Goal: Navigation & Orientation: Find specific page/section

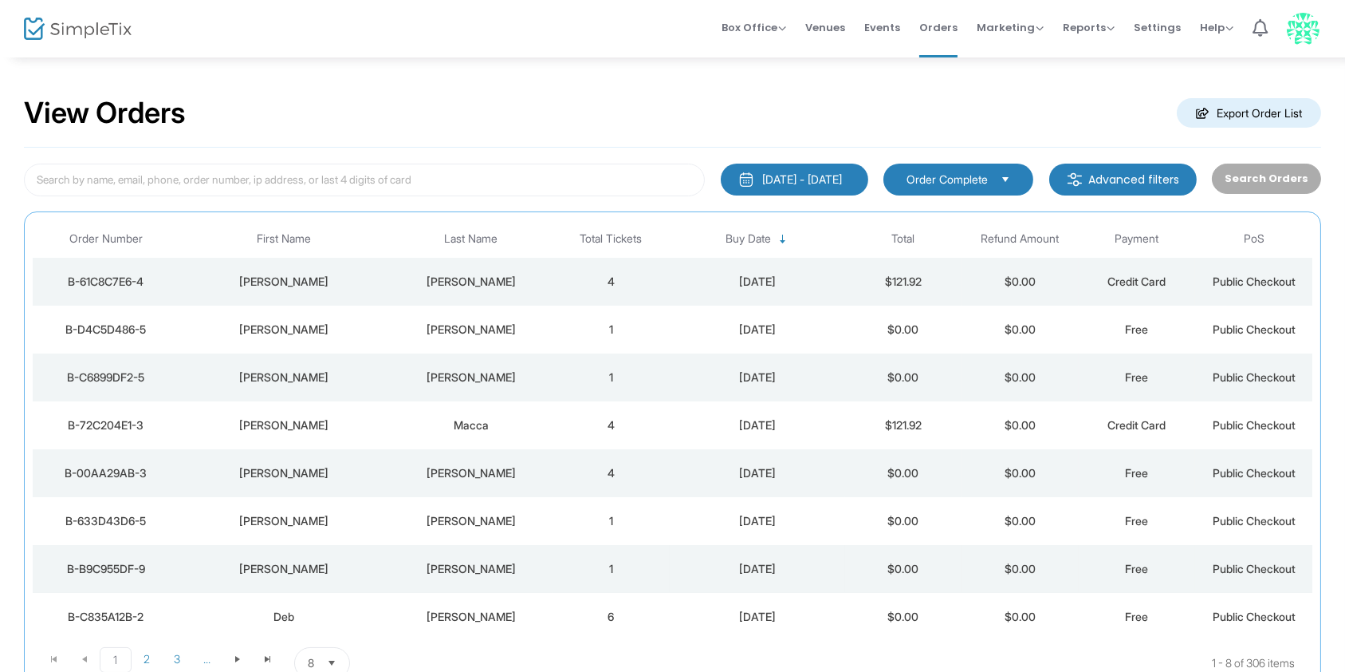
scroll to position [124, 0]
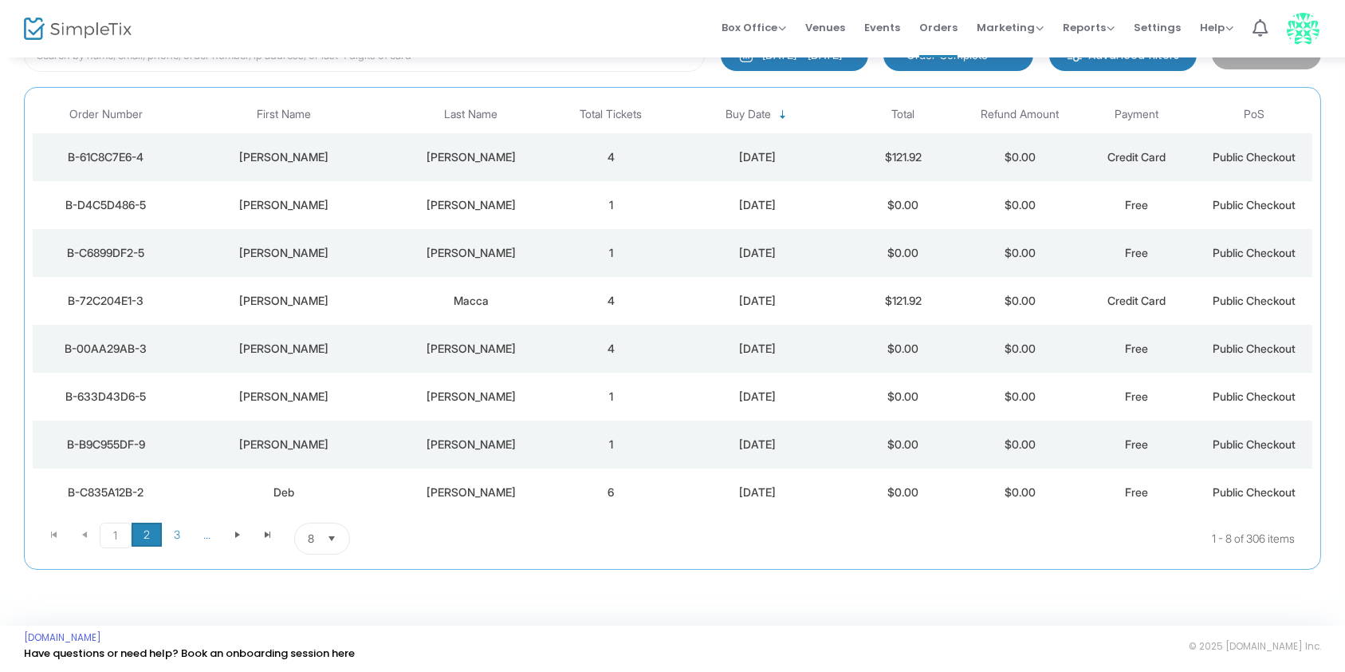
click at [150, 528] on span "2" at bounding box center [147, 534] width 30 height 24
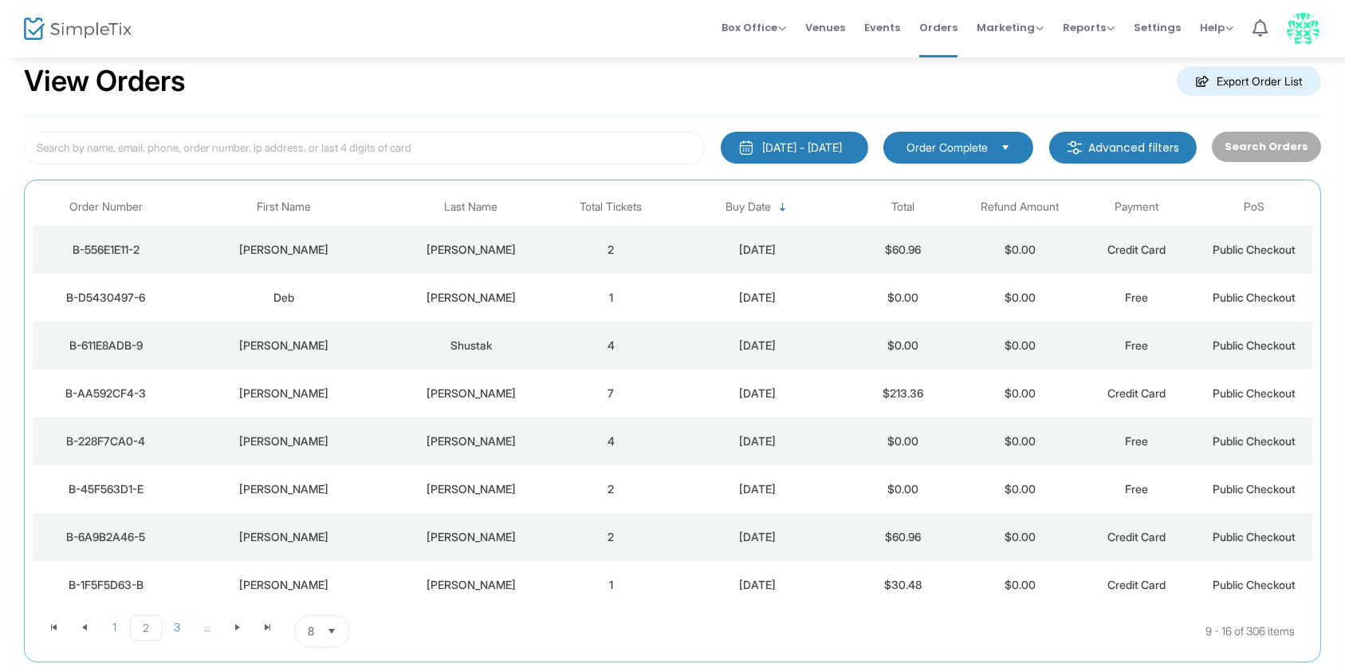
scroll to position [86, 0]
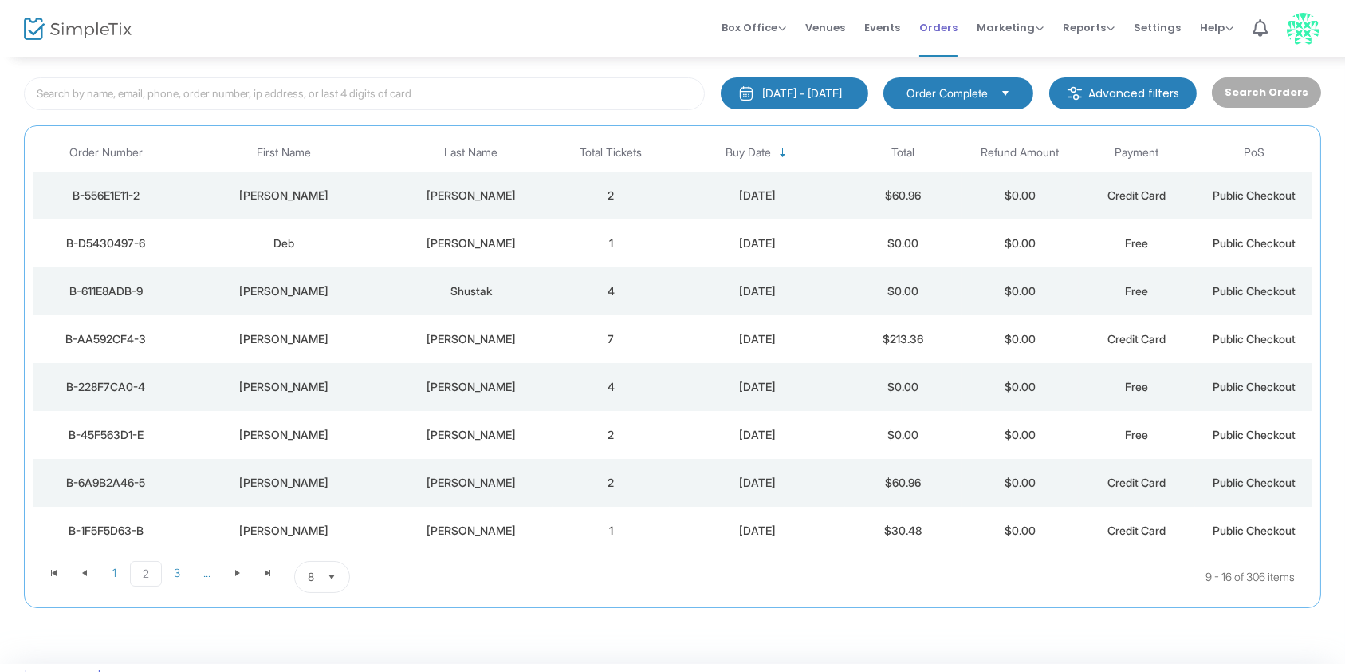
click at [965, 29] on li "Orders" at bounding box center [938, 28] width 57 height 57
click at [900, 11] on span "Events" at bounding box center [883, 27] width 36 height 41
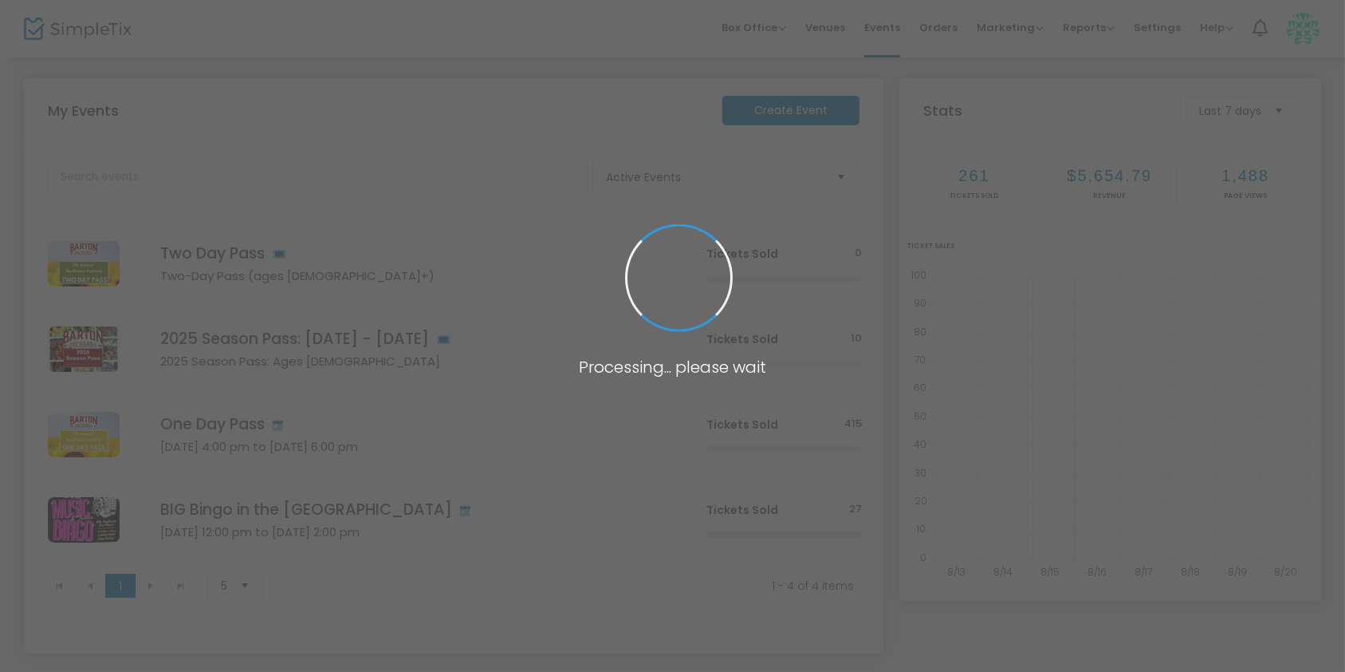
scroll to position [64, 0]
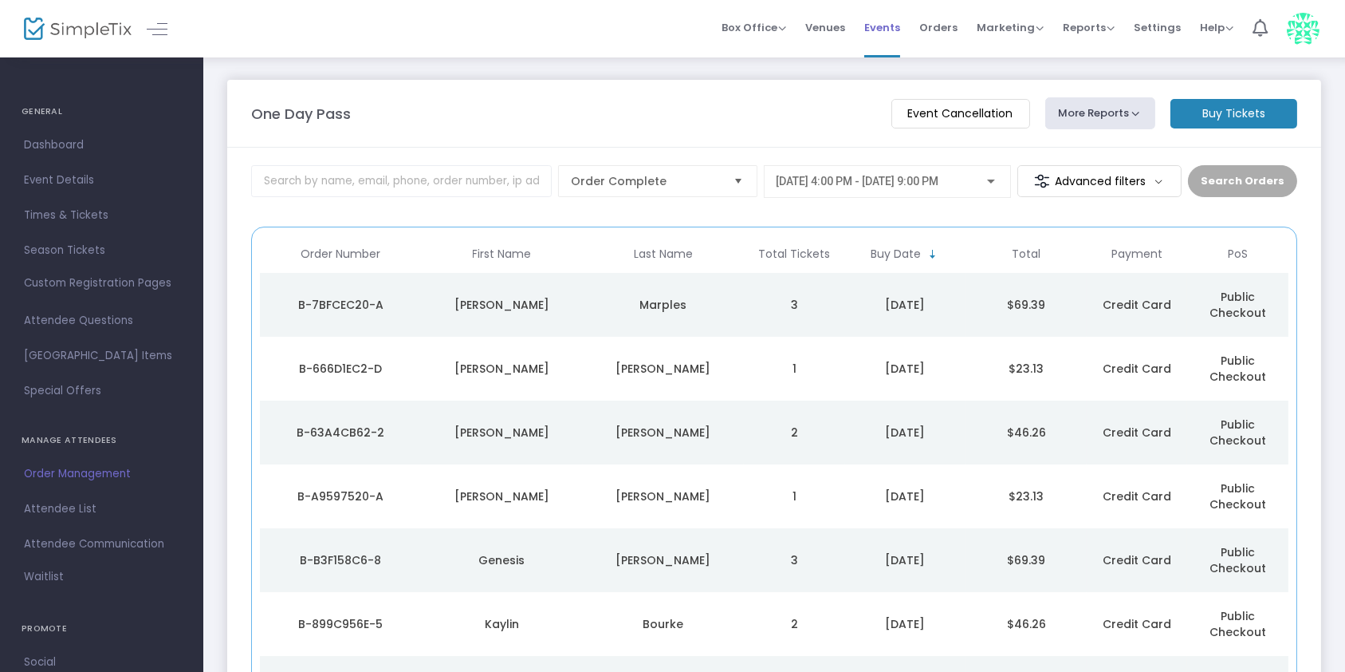
click at [881, 21] on span "Events" at bounding box center [883, 27] width 36 height 41
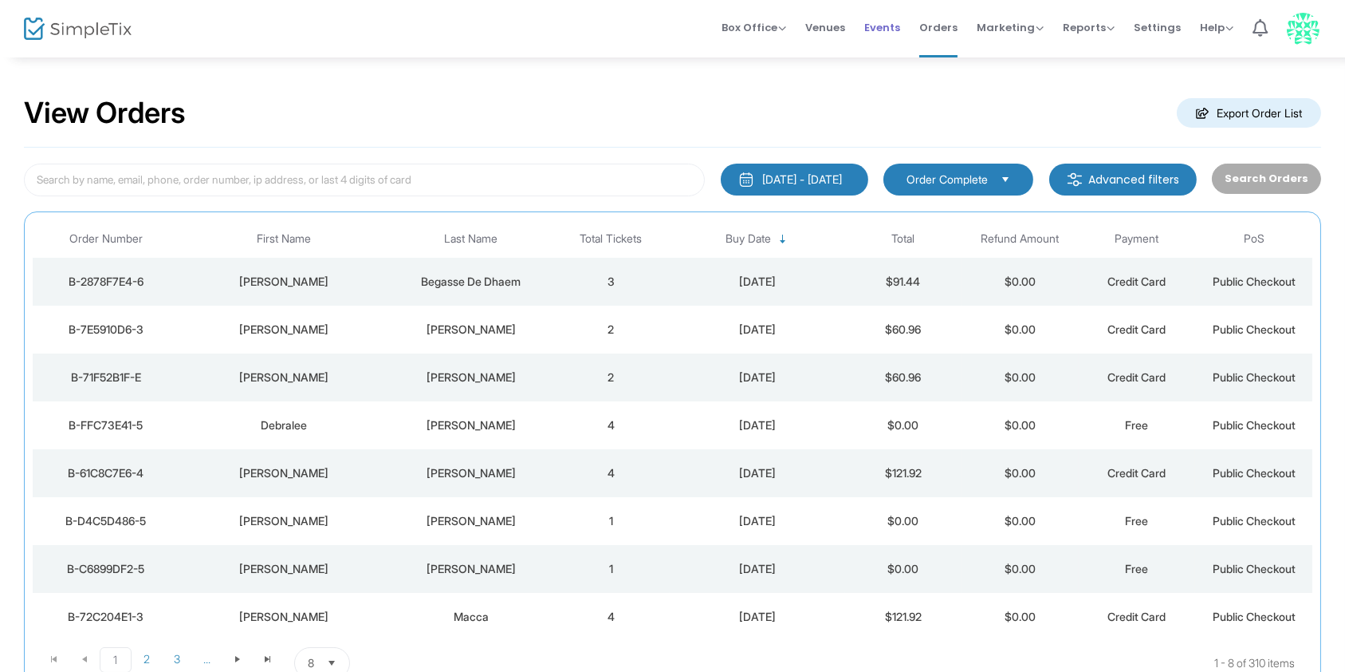
click at [877, 25] on span "Events" at bounding box center [883, 27] width 36 height 41
